Goal: Navigation & Orientation: Find specific page/section

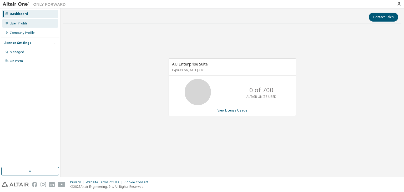
click at [24, 22] on div "User Profile" at bounding box center [19, 23] width 18 height 4
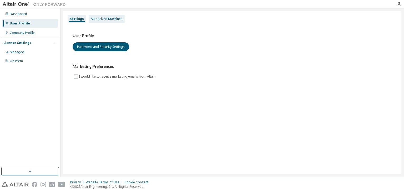
click at [104, 21] on div "Authorized Machines" at bounding box center [107, 19] width 36 height 8
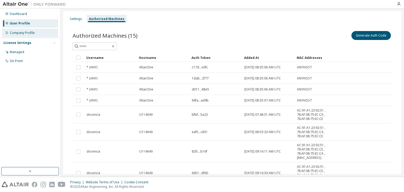
click at [44, 34] on div "Company Profile" at bounding box center [30, 33] width 56 height 8
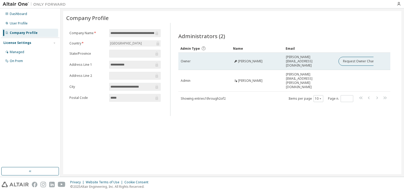
click at [253, 59] on span "Pedro María García" at bounding box center [250, 61] width 24 height 4
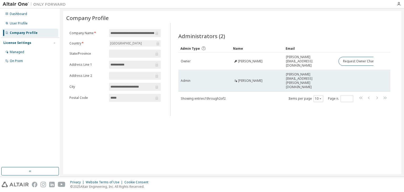
click at [189, 79] on span "Admin" at bounding box center [186, 81] width 10 height 4
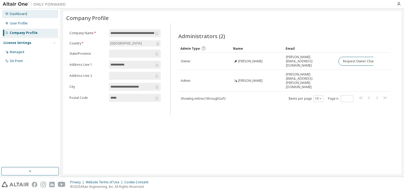
click at [12, 14] on div "Dashboard" at bounding box center [18, 14] width 17 height 4
